Goal: Obtain resource: Download file/media

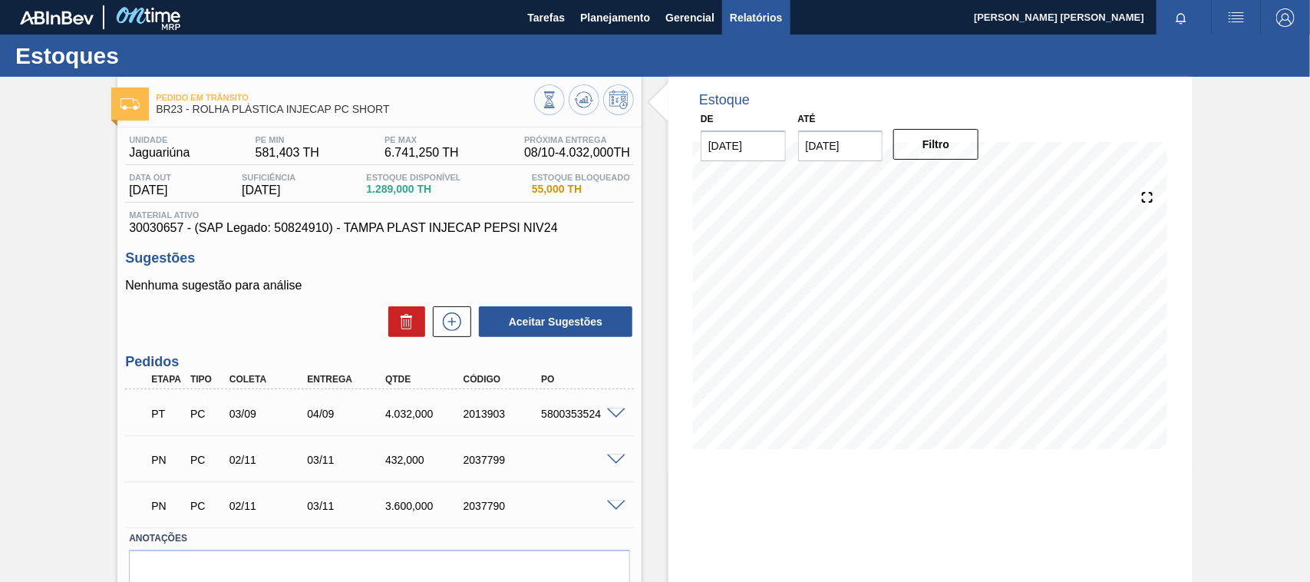
click at [754, 14] on span "Relatórios" at bounding box center [756, 17] width 52 height 18
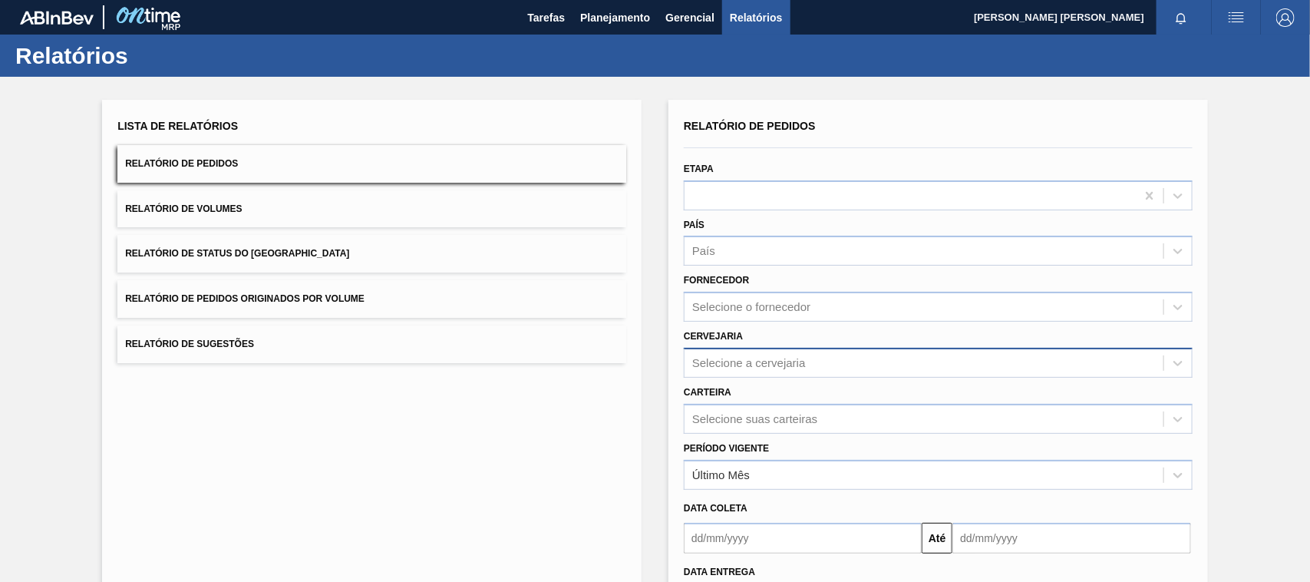
click at [725, 356] on div "Selecione a cervejaria" at bounding box center [749, 362] width 114 height 13
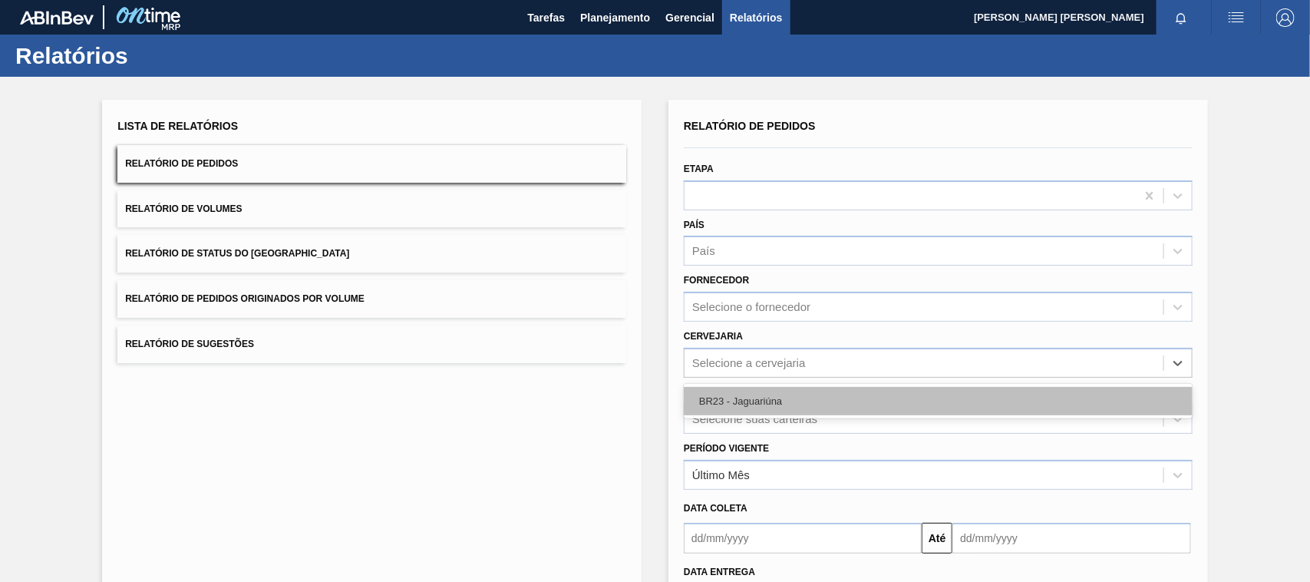
click at [738, 401] on div "BR23 - Jaguariúna" at bounding box center [938, 401] width 509 height 28
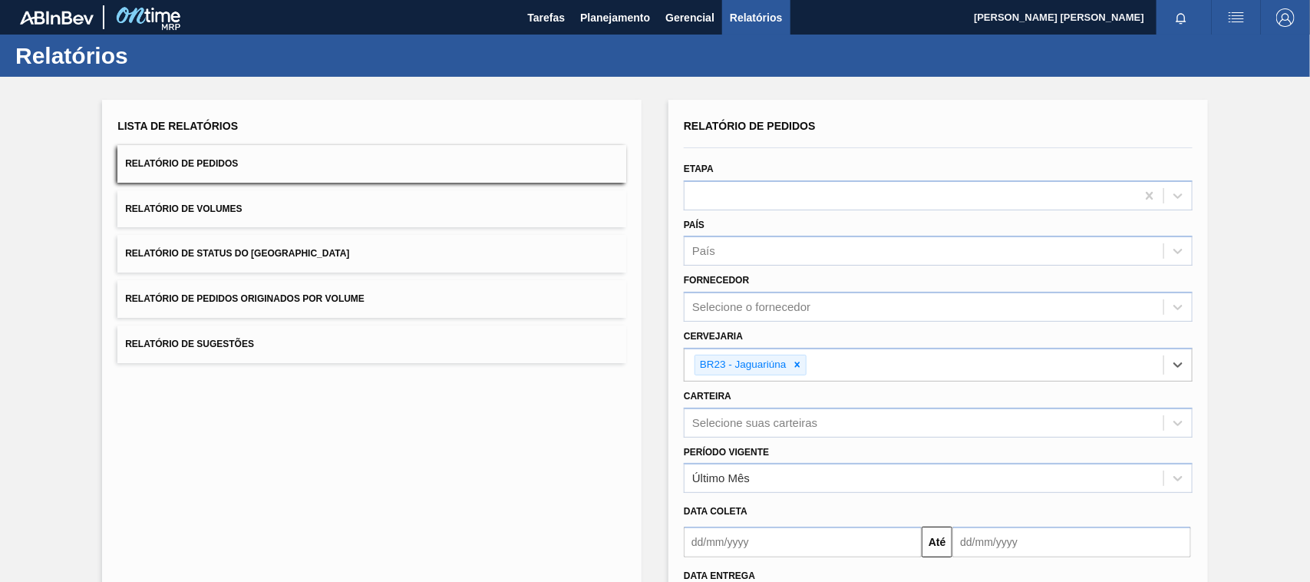
scroll to position [130, 0]
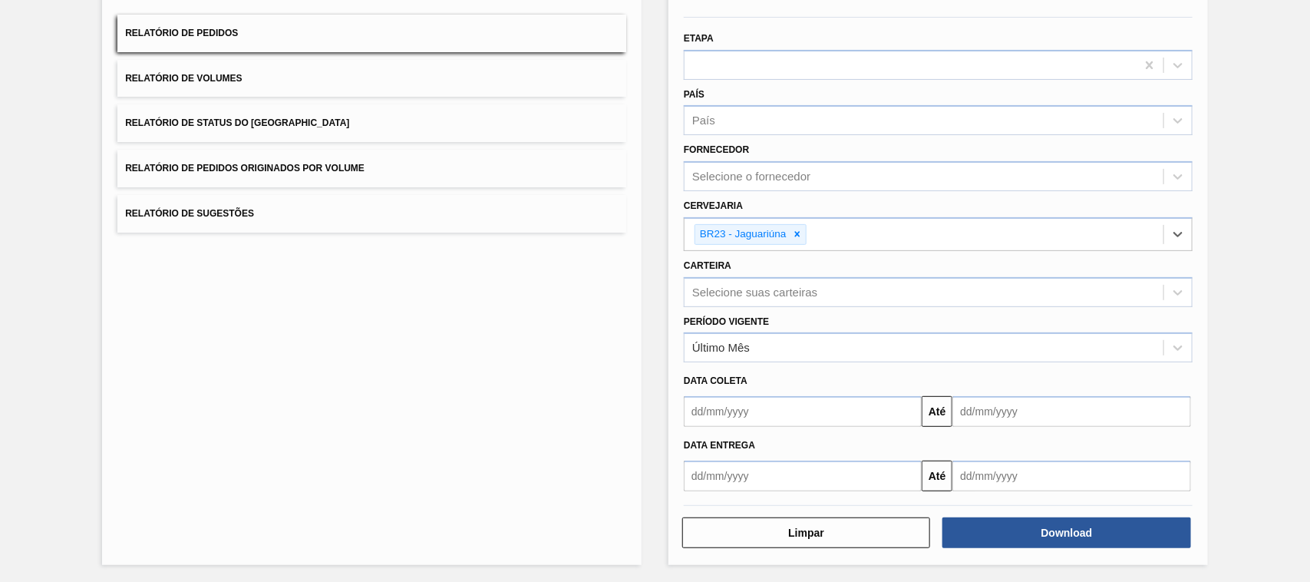
click at [817, 474] on input "text" at bounding box center [803, 475] width 238 height 31
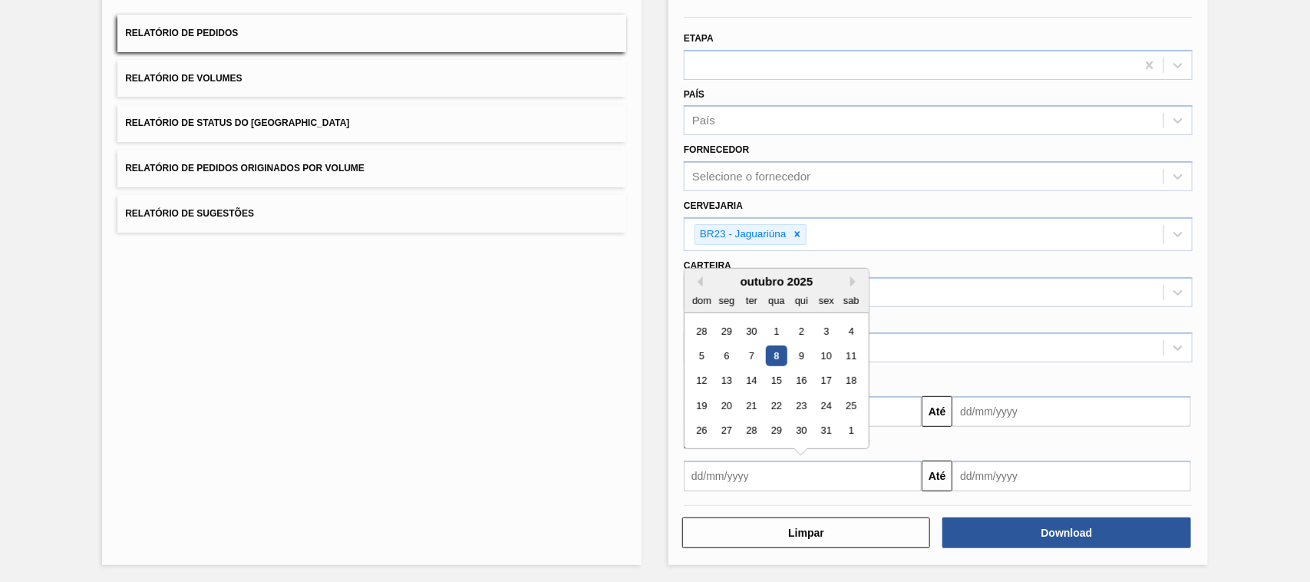
click at [779, 358] on div "8" at bounding box center [776, 355] width 21 height 21
type input "[DATE]"
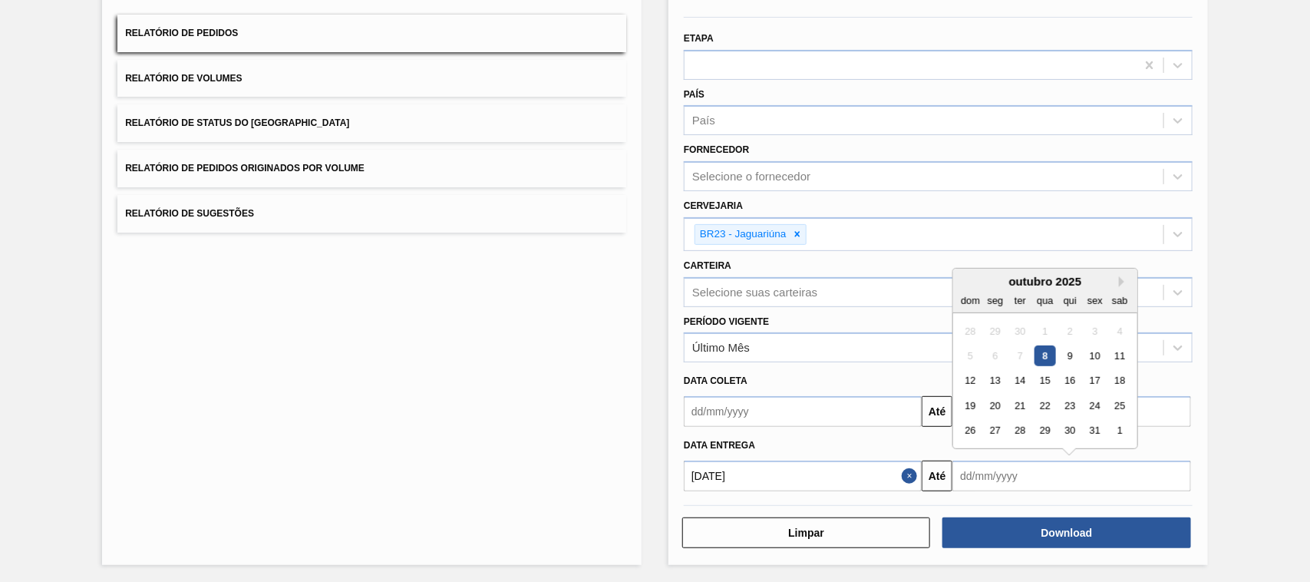
click at [980, 472] on input "text" at bounding box center [1071, 475] width 238 height 31
click at [1117, 279] on div "outubro 2025" at bounding box center [1045, 281] width 184 height 13
click at [1124, 278] on button "Next Month" at bounding box center [1124, 281] width 11 height 11
click at [1117, 352] on div "8" at bounding box center [1120, 355] width 21 height 21
type input "[DATE]"
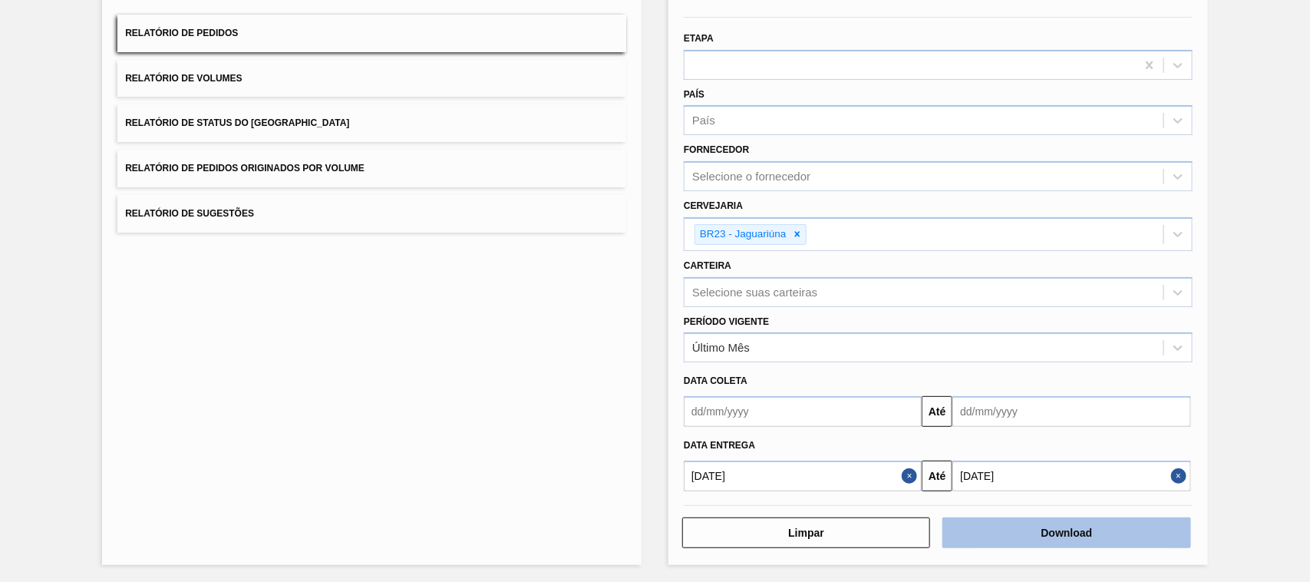
click at [1100, 530] on button "Download" at bounding box center [1066, 532] width 248 height 31
click at [516, 65] on button "Relatório de Volumes" at bounding box center [371, 79] width 509 height 38
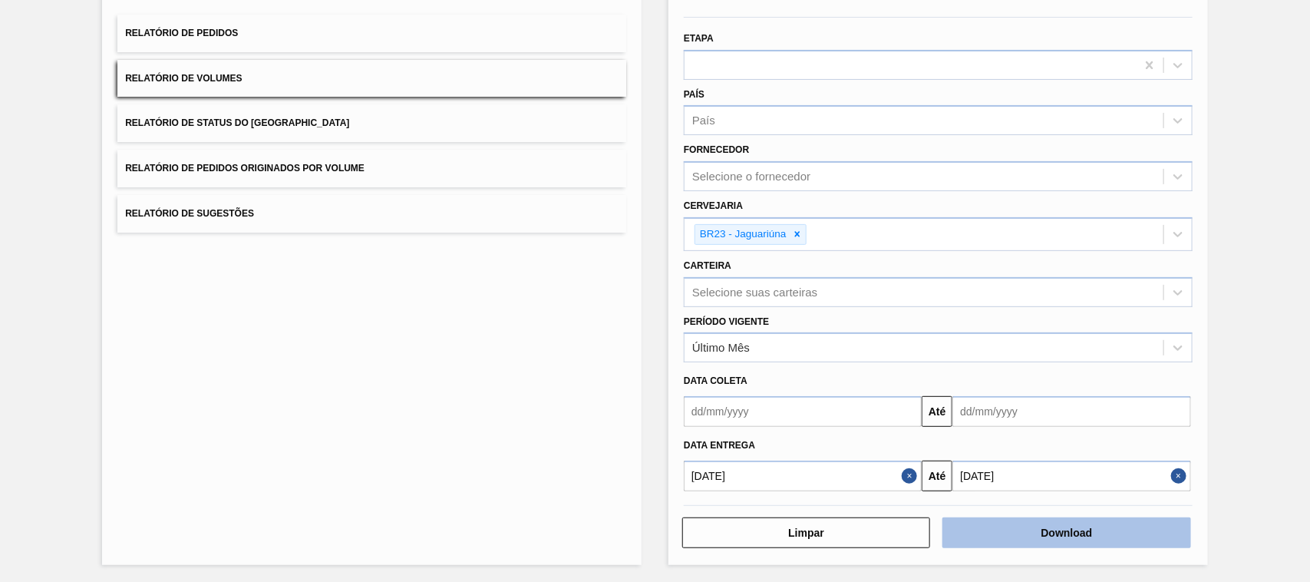
click at [1031, 533] on button "Download" at bounding box center [1066, 532] width 248 height 31
